Goal: Find specific page/section: Find specific page/section

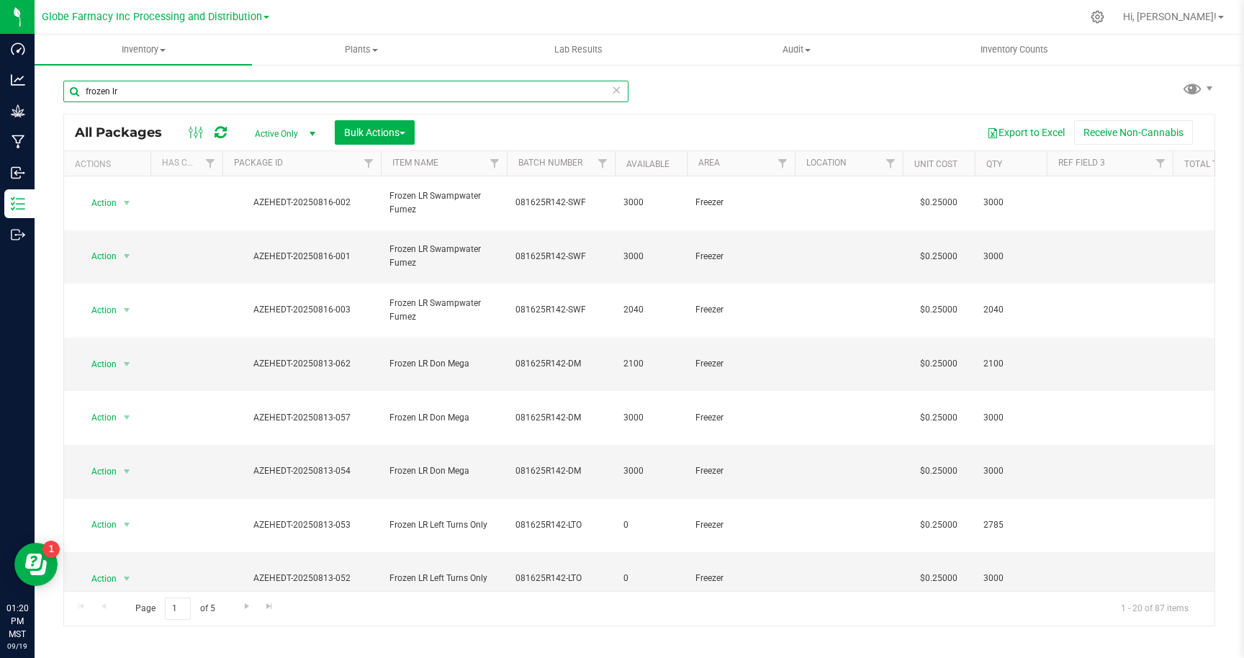
click at [283, 95] on input "frozen lr" at bounding box center [345, 92] width 565 height 22
type input "frozen lr j"
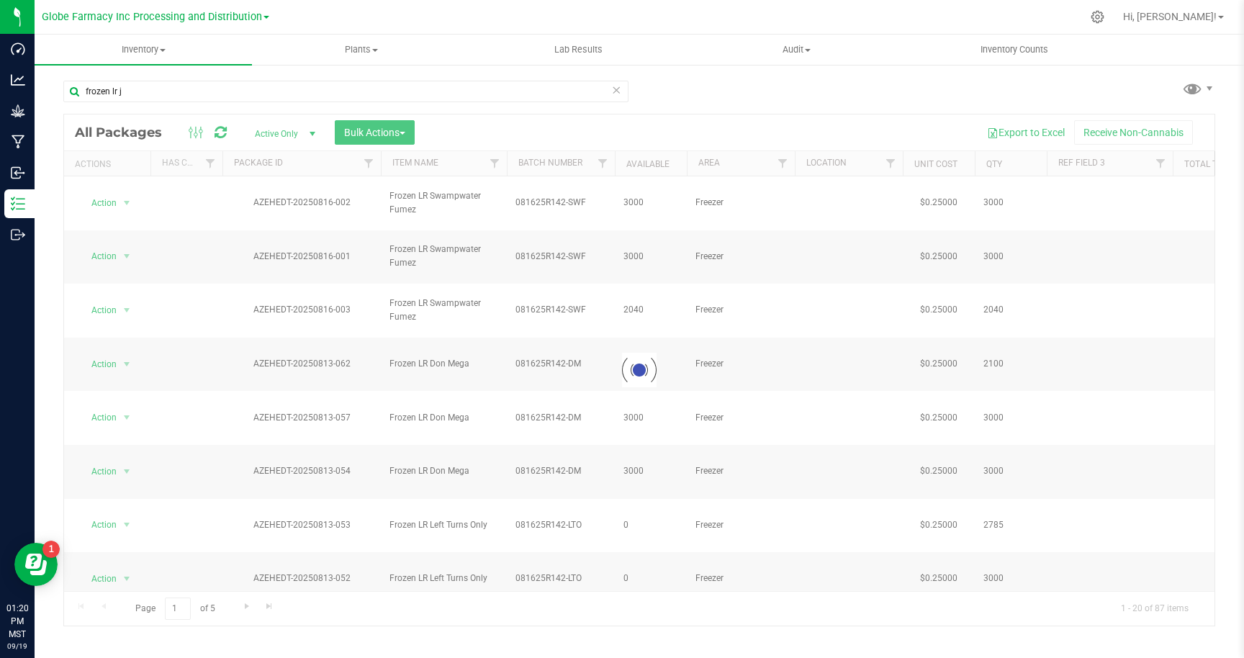
click at [309, 137] on div at bounding box center [639, 369] width 1150 height 511
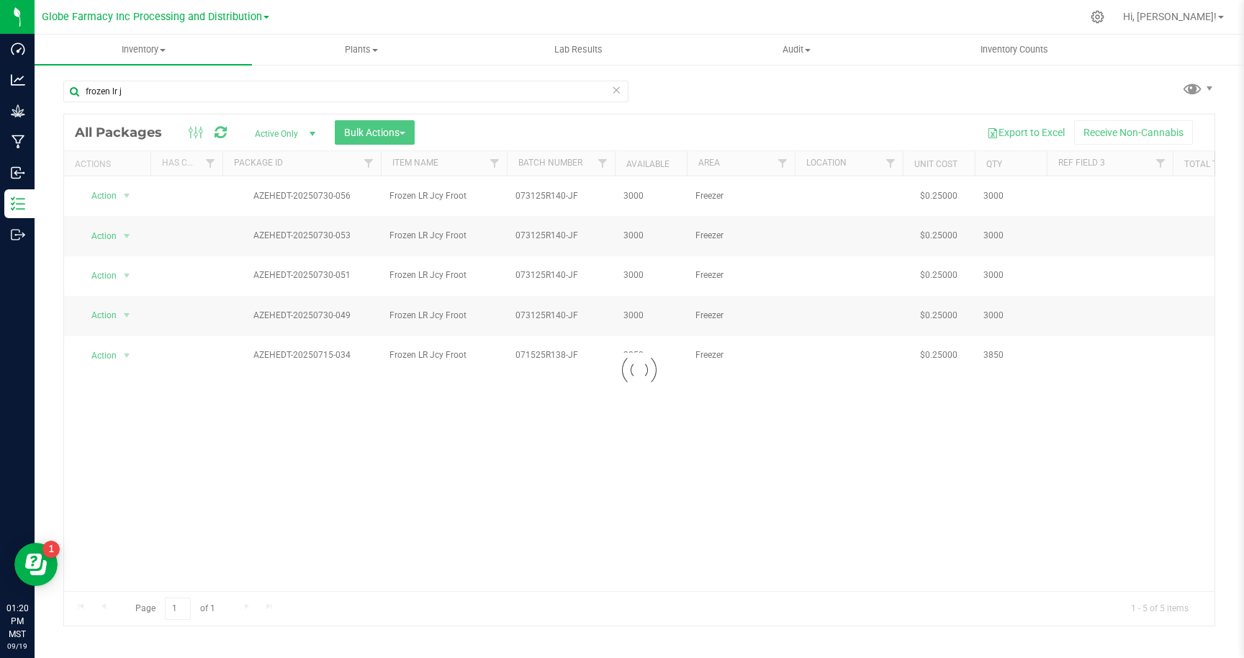
click at [314, 132] on div at bounding box center [639, 369] width 1150 height 511
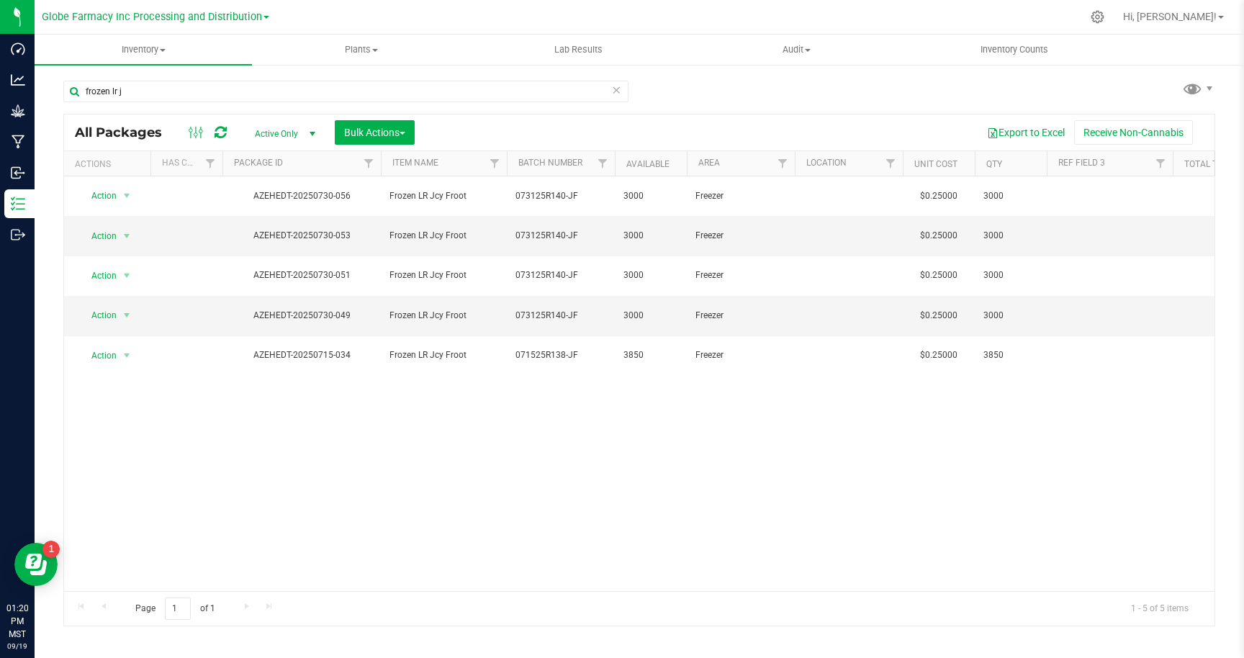
click at [310, 132] on span "select" at bounding box center [313, 134] width 12 height 12
click at [281, 225] on li "All" at bounding box center [282, 222] width 78 height 22
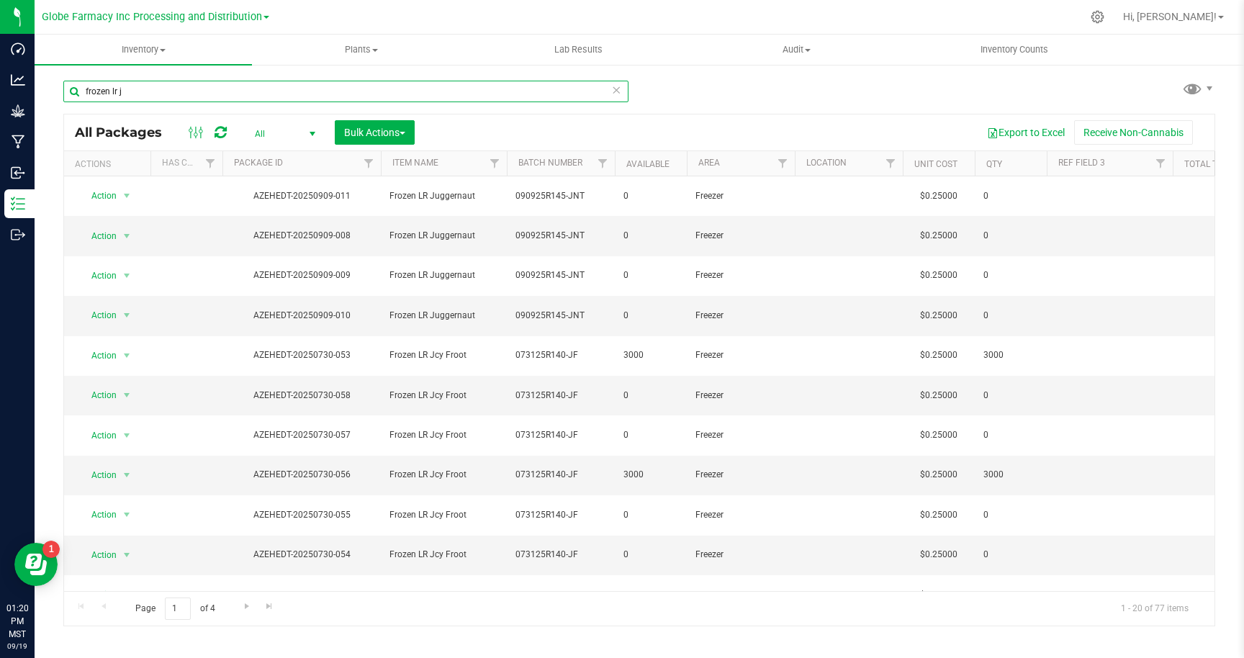
click at [163, 87] on input "frozen lr j" at bounding box center [345, 92] width 565 height 22
type input "frozen lr"
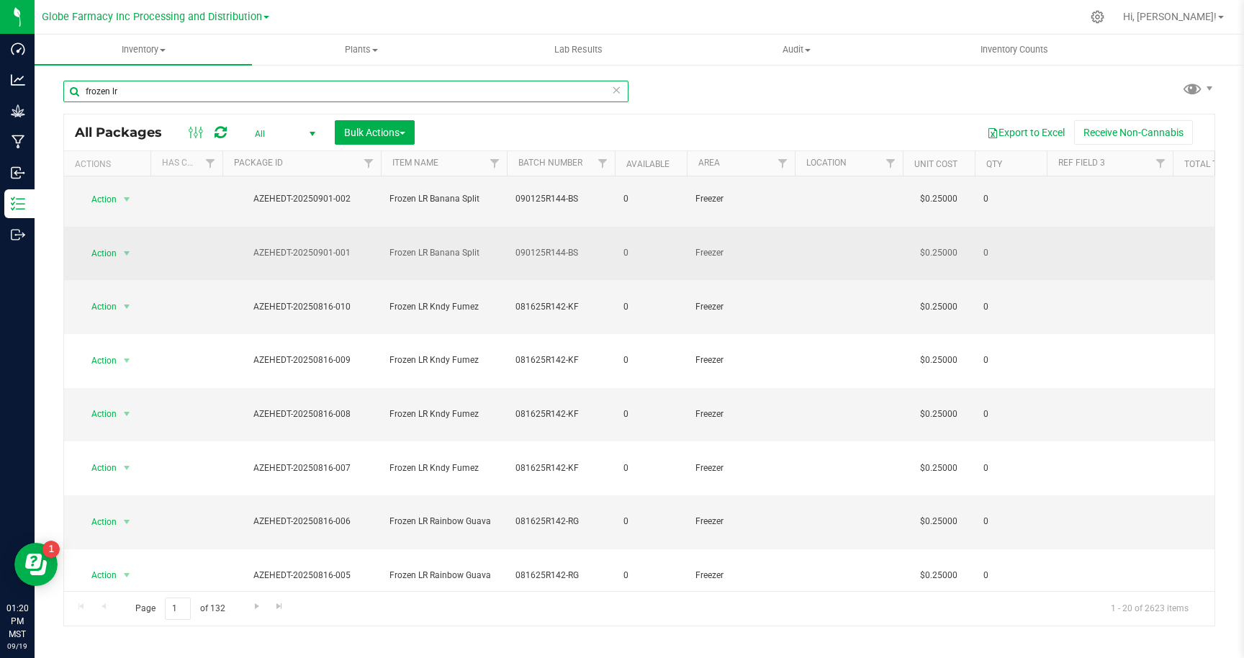
scroll to position [269, 0]
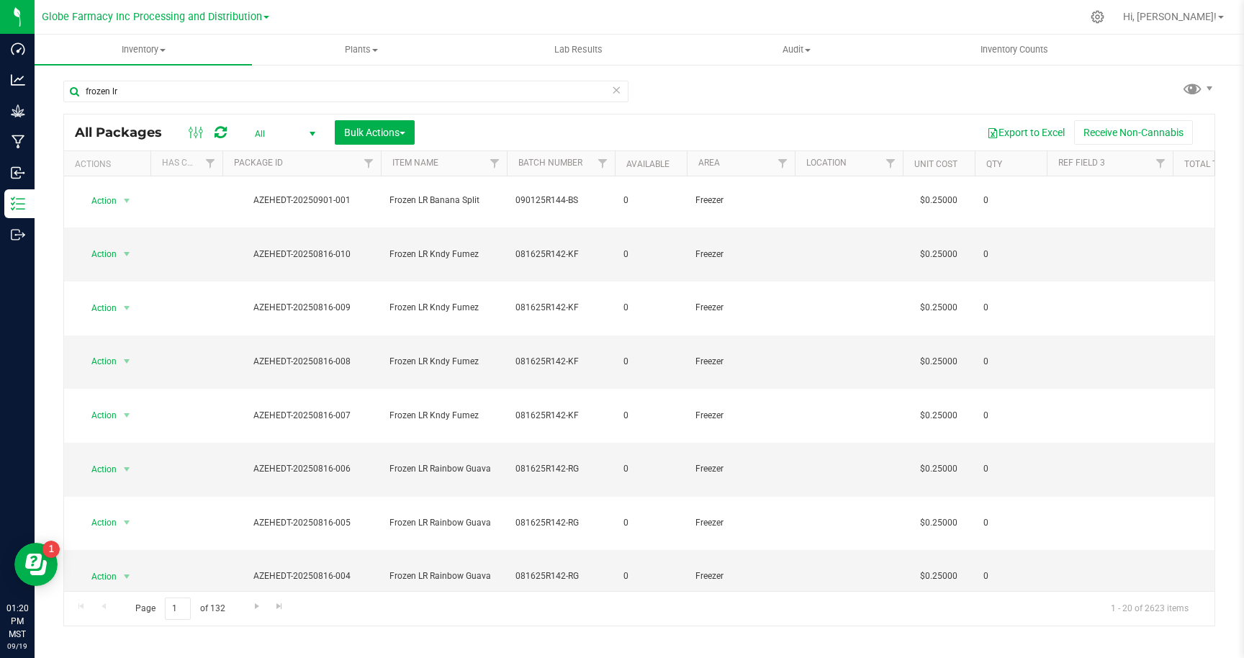
click at [313, 131] on span "select" at bounding box center [313, 134] width 12 height 12
click at [281, 157] on li "Active Only" at bounding box center [282, 158] width 78 height 22
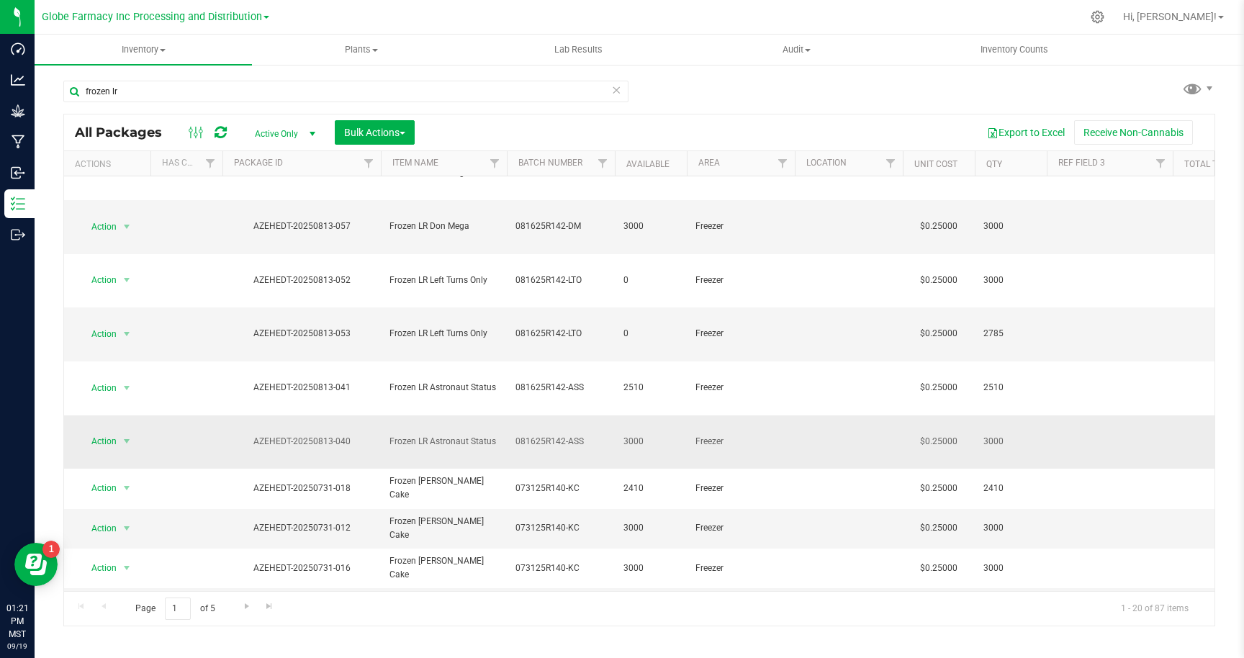
scroll to position [269, 0]
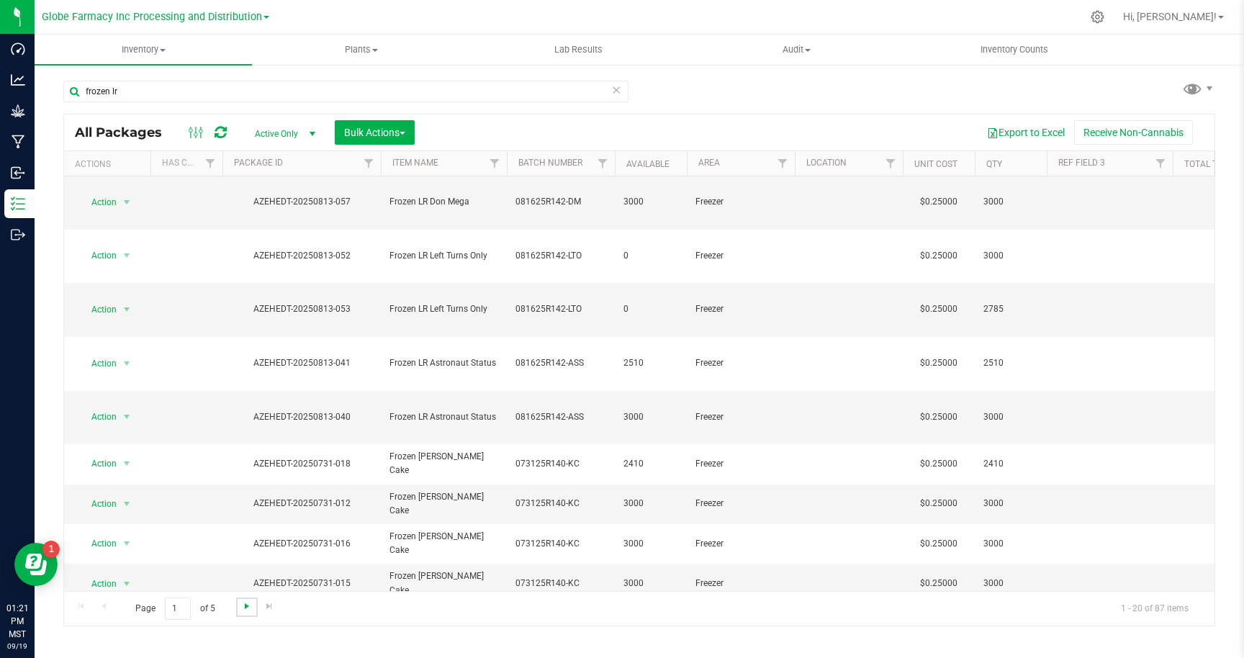
click at [244, 609] on span "Go to the next page" at bounding box center [247, 606] width 12 height 12
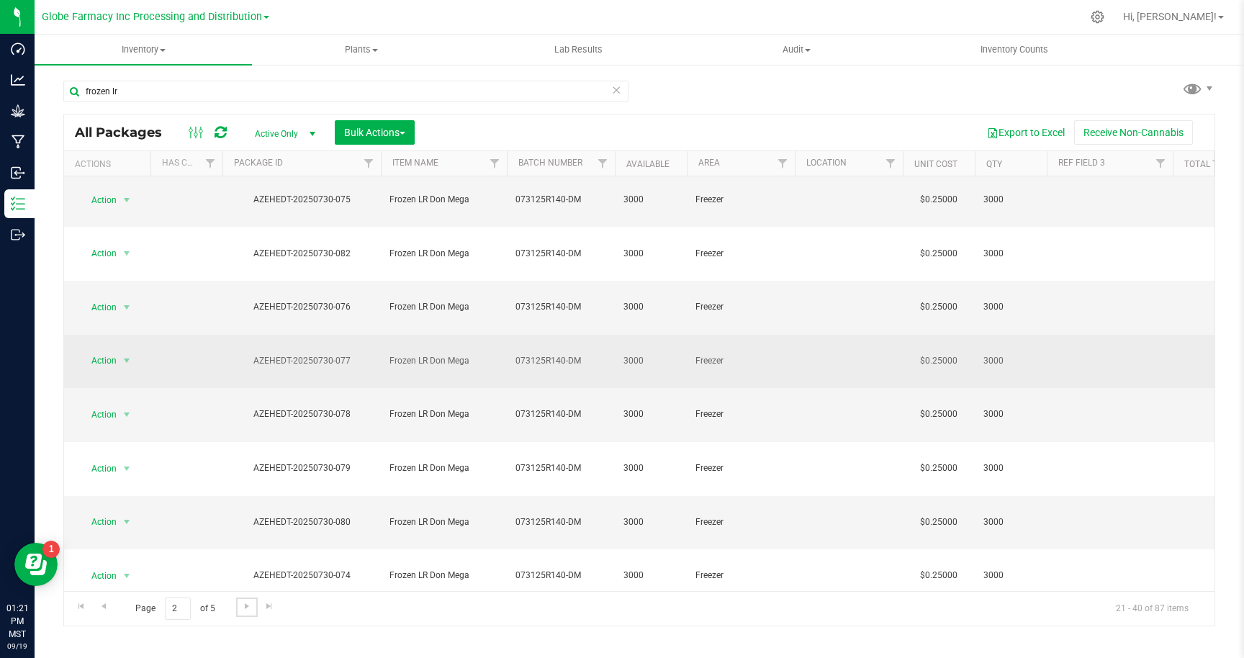
scroll to position [250, 0]
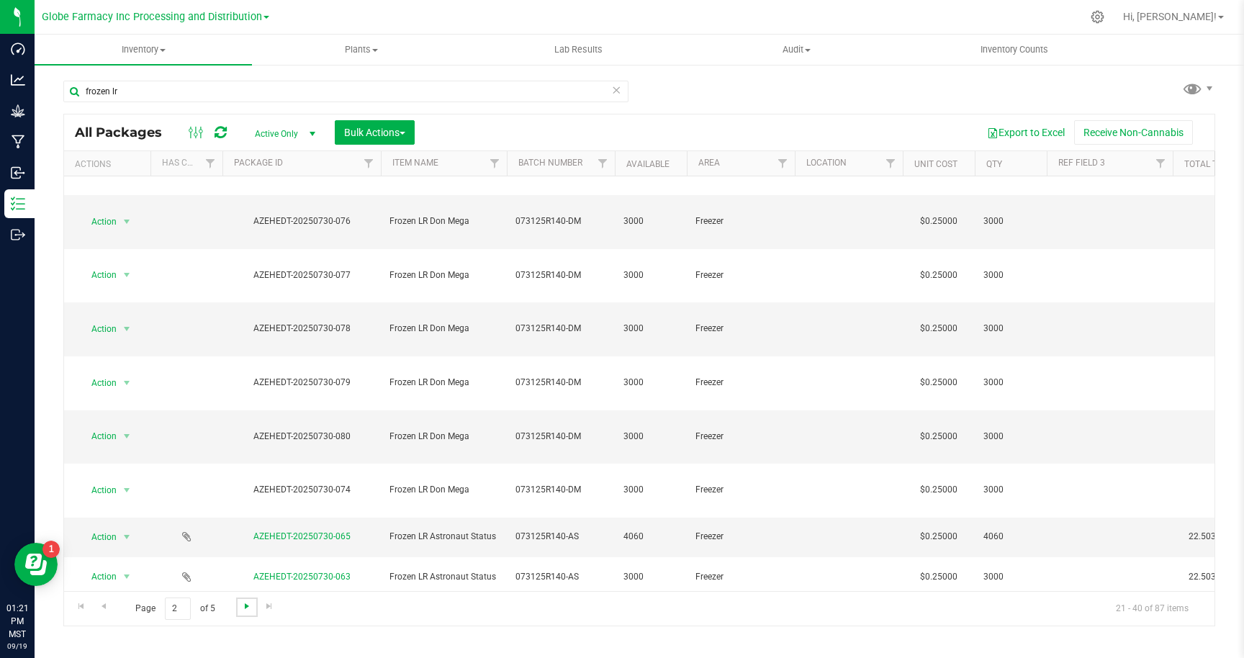
click at [245, 607] on span "Go to the next page" at bounding box center [247, 606] width 12 height 12
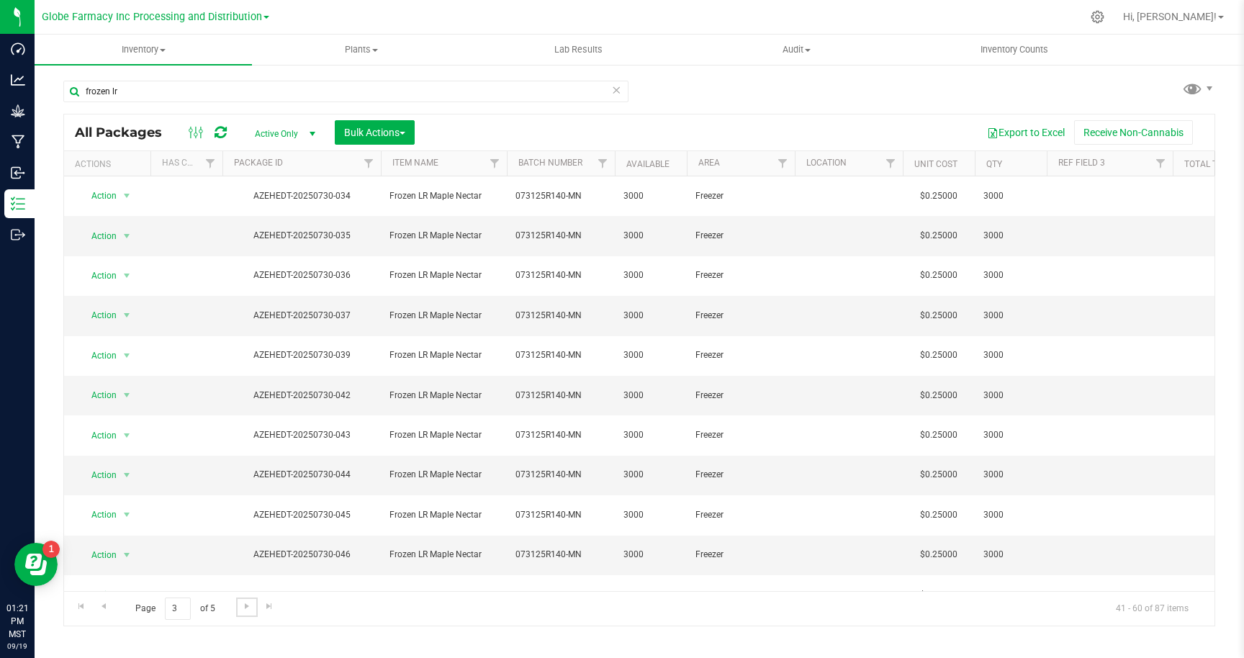
scroll to position [250, 0]
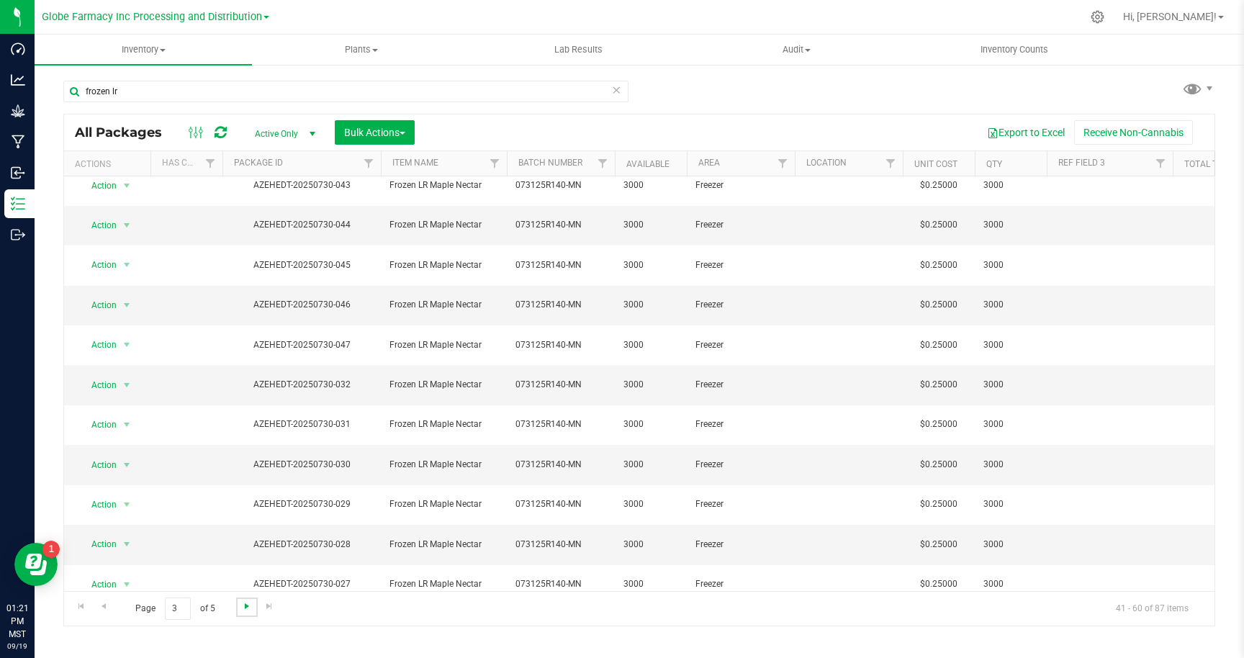
click at [246, 608] on span "Go to the next page" at bounding box center [247, 606] width 12 height 12
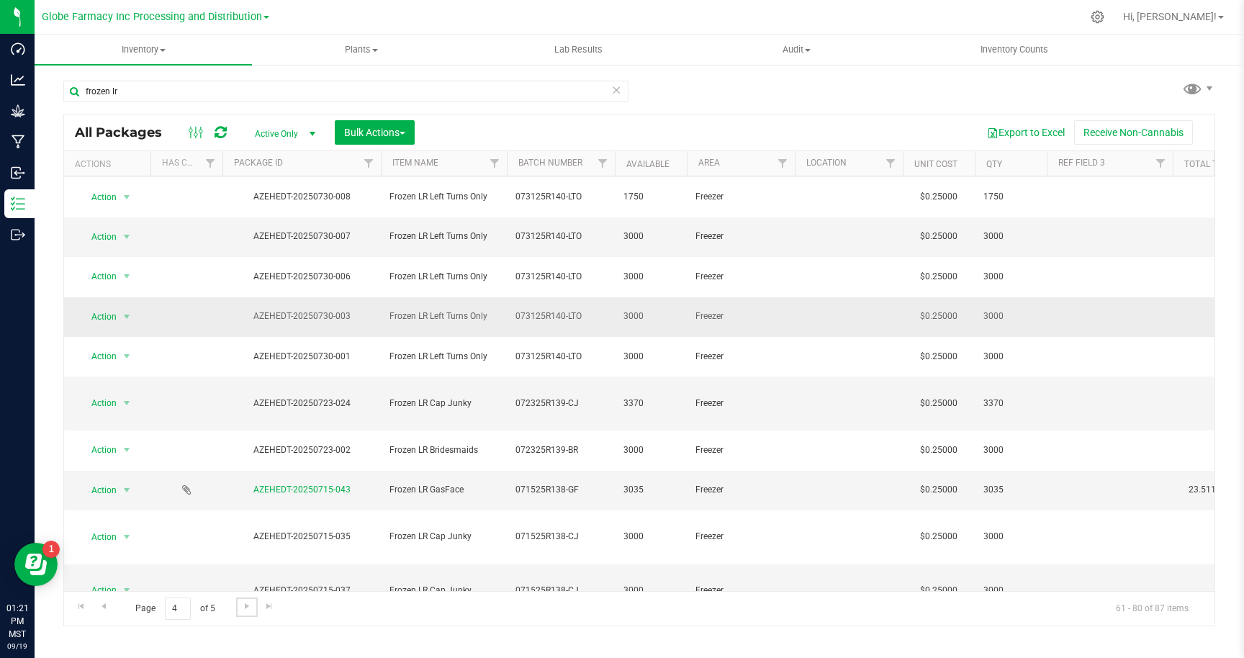
scroll to position [250, 0]
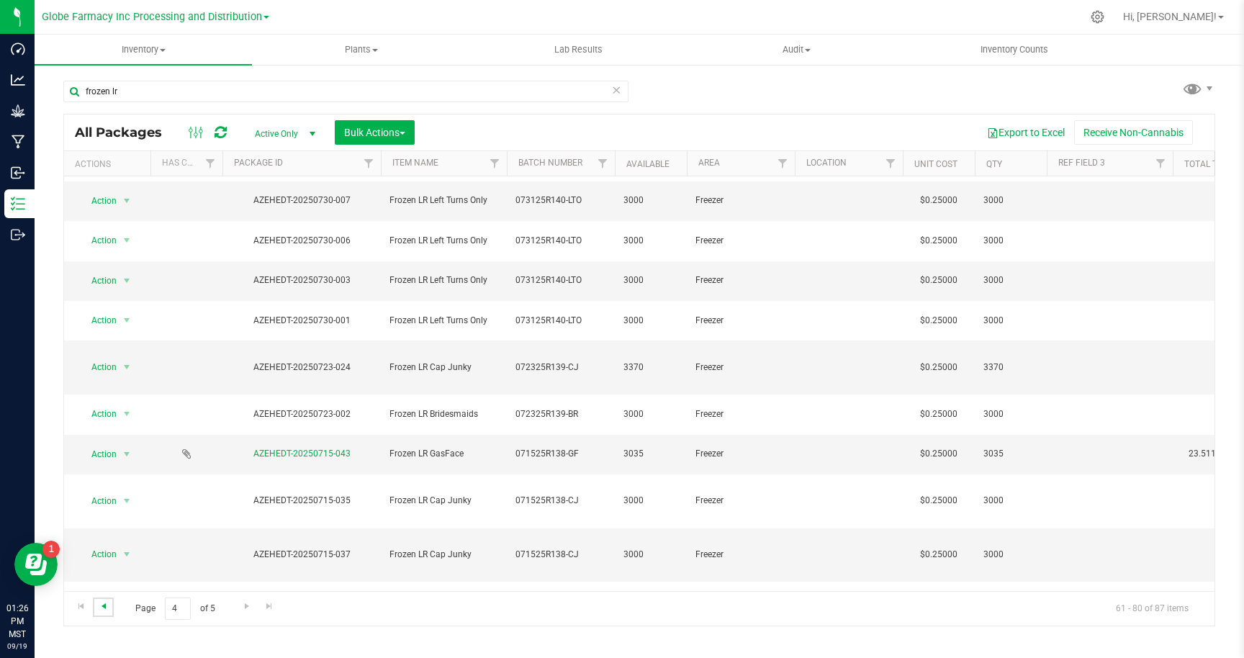
click at [106, 610] on span "Go to the previous page" at bounding box center [104, 606] width 12 height 12
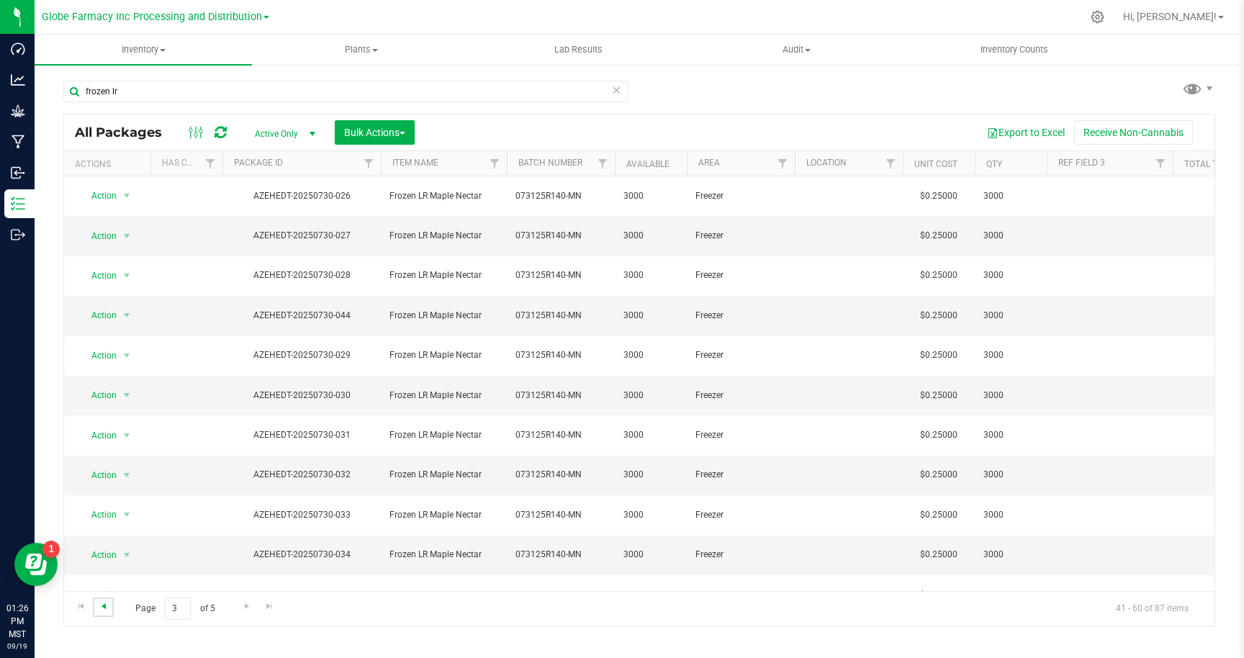
click at [106, 610] on span "Go to the previous page" at bounding box center [104, 606] width 12 height 12
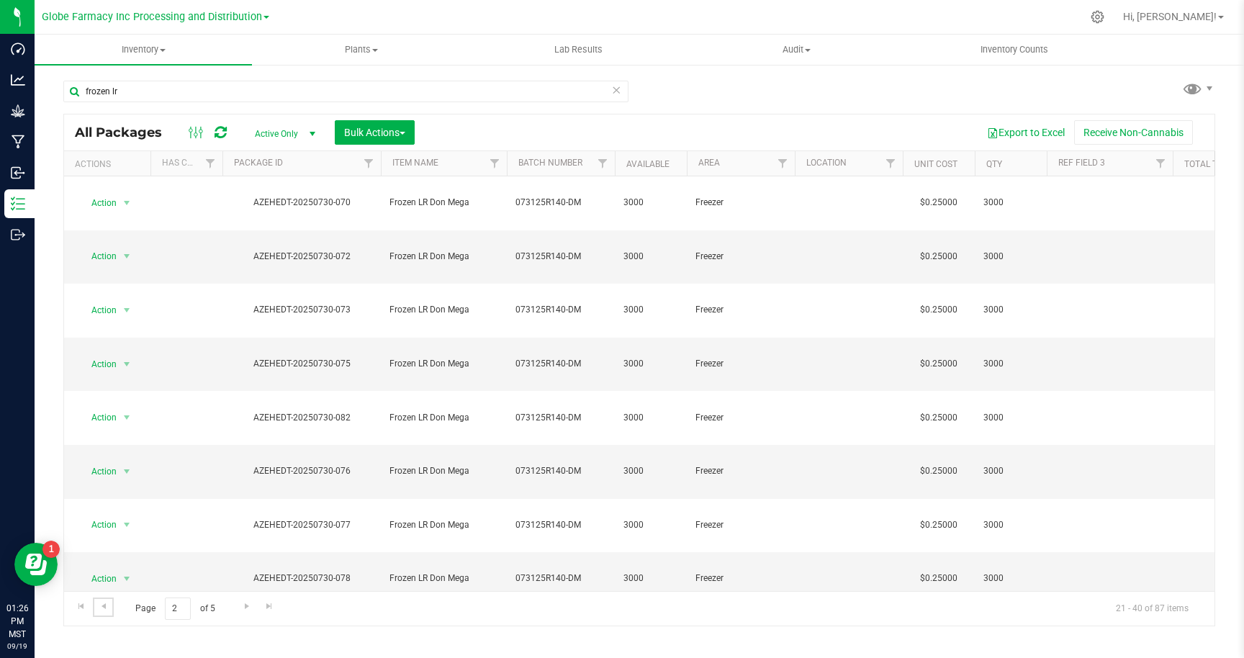
scroll to position [250, 0]
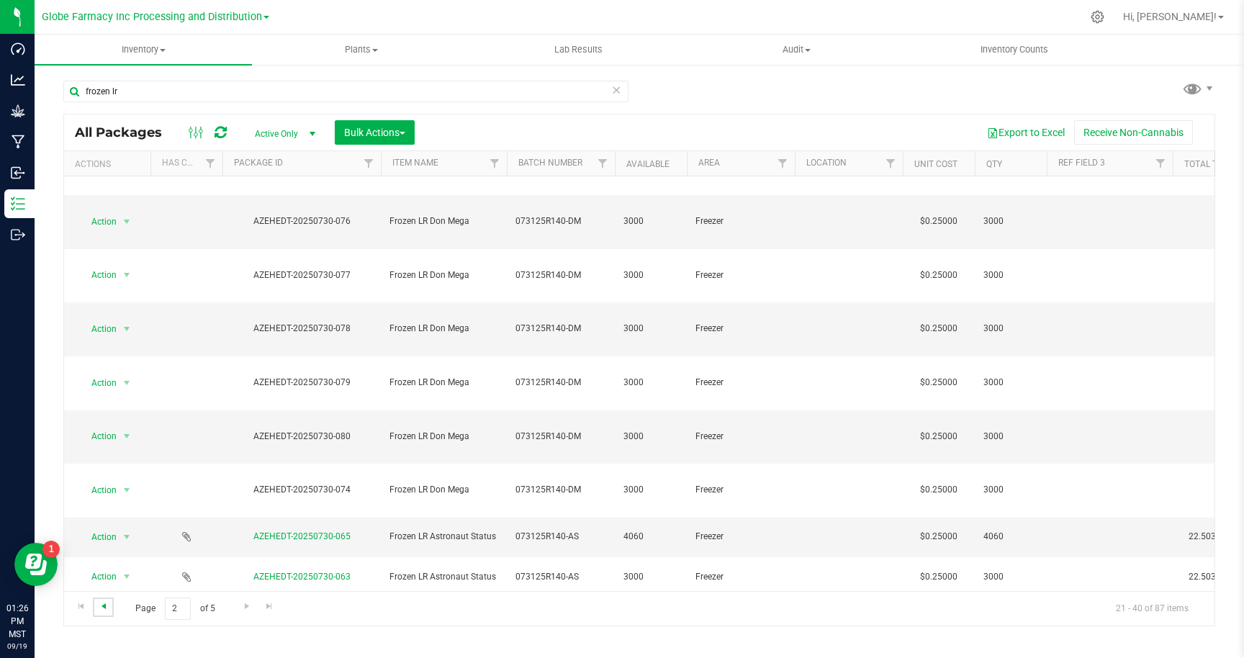
click at [103, 604] on span "Go to the previous page" at bounding box center [104, 606] width 12 height 12
